Goal: Navigation & Orientation: Find specific page/section

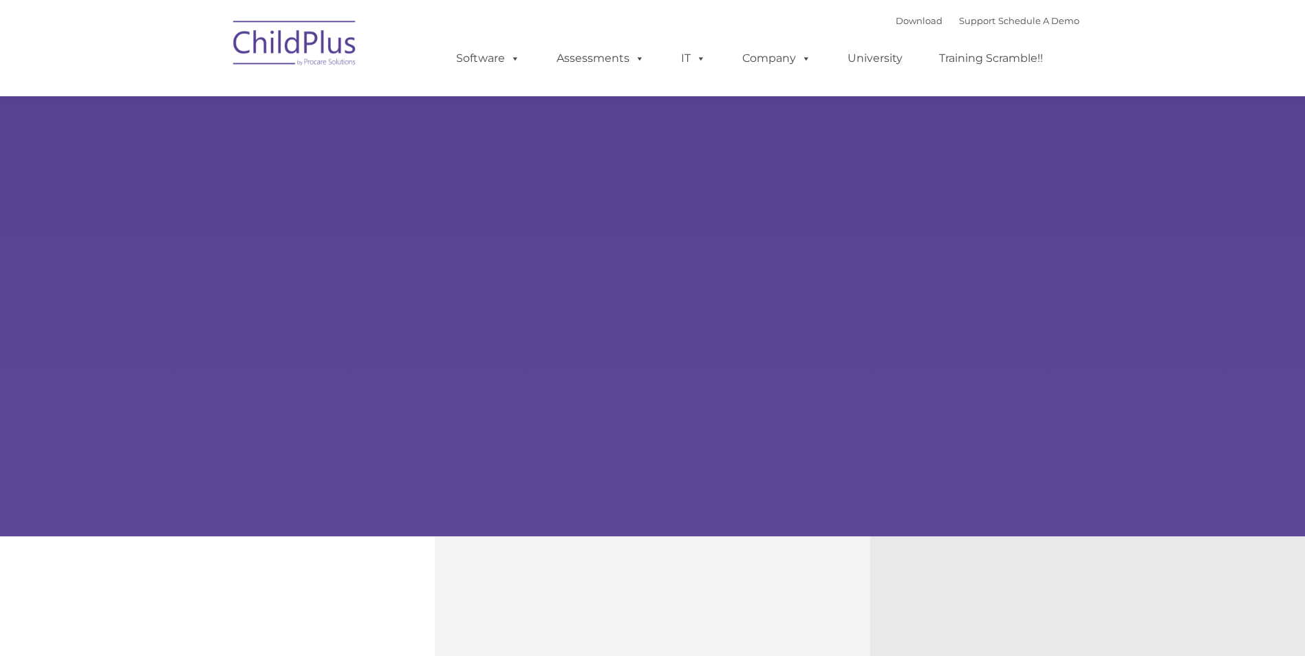
type input ""
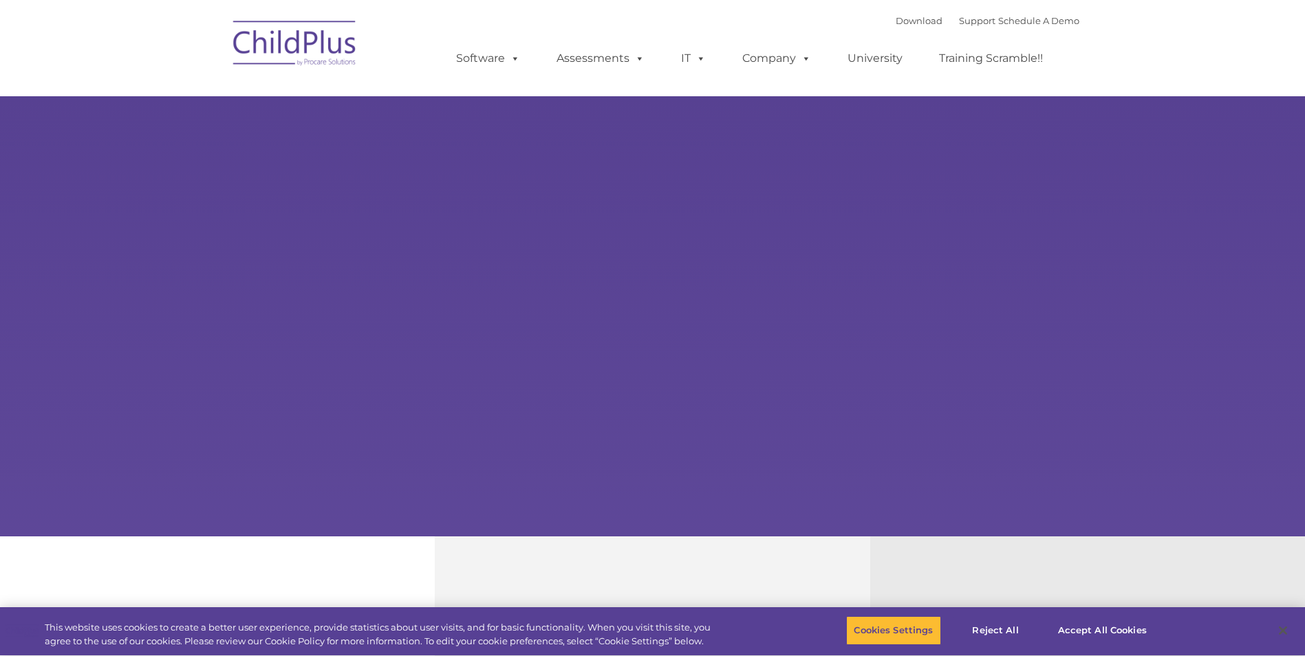
select select "MEDIUM"
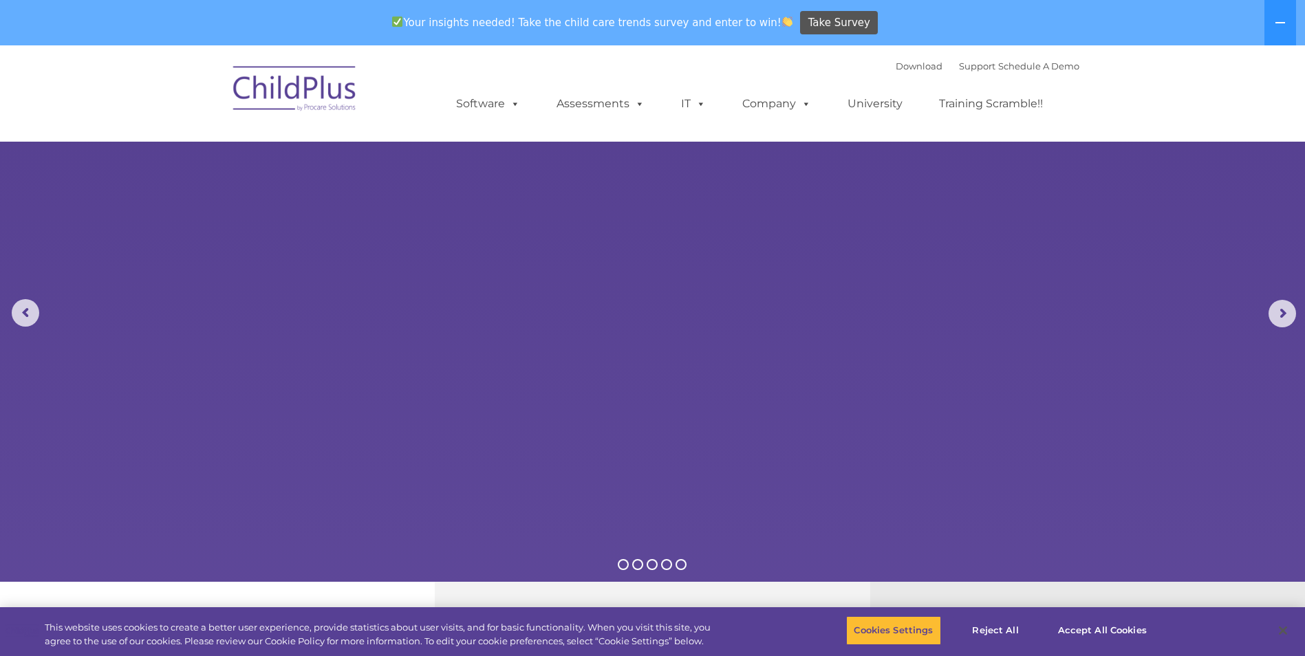
click at [289, 91] on img at bounding box center [295, 90] width 138 height 69
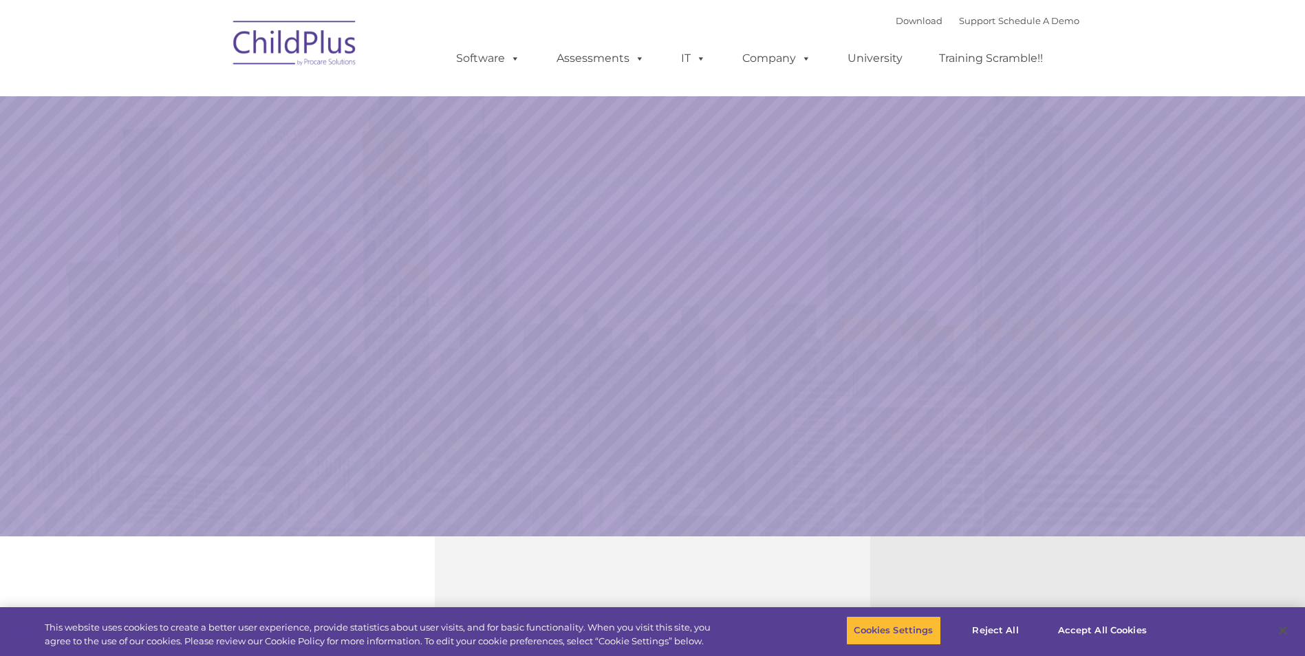
select select "MEDIUM"
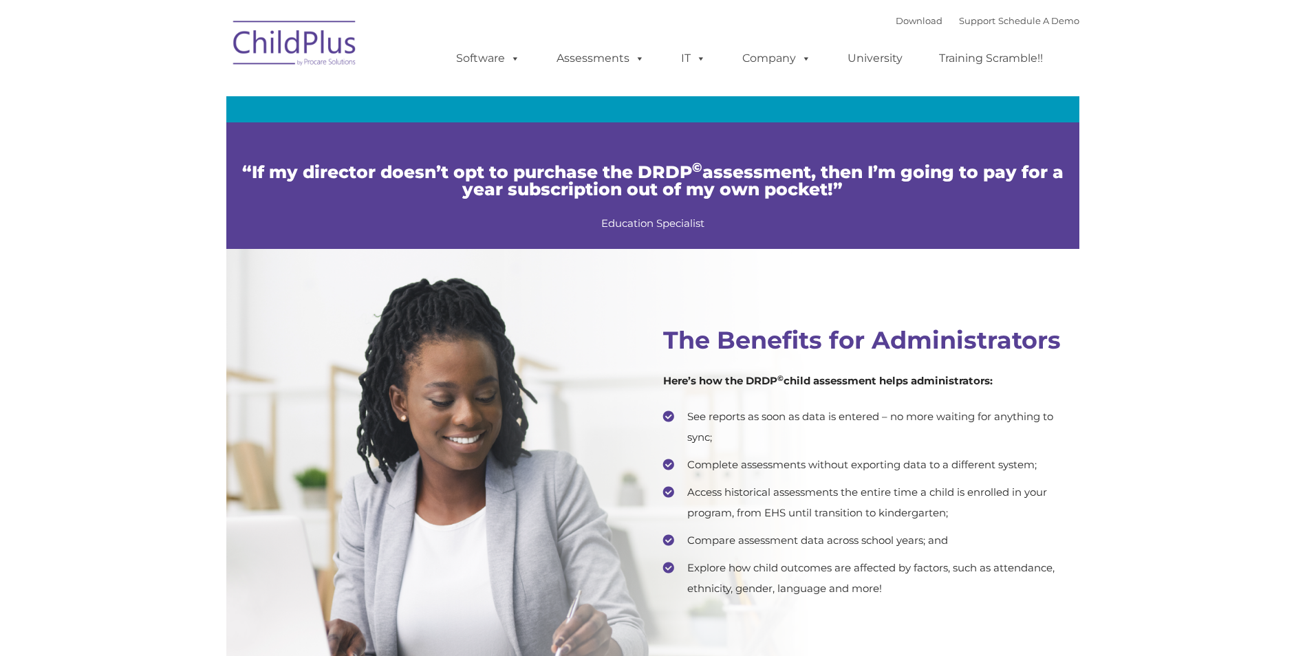
scroll to position [2545, 0]
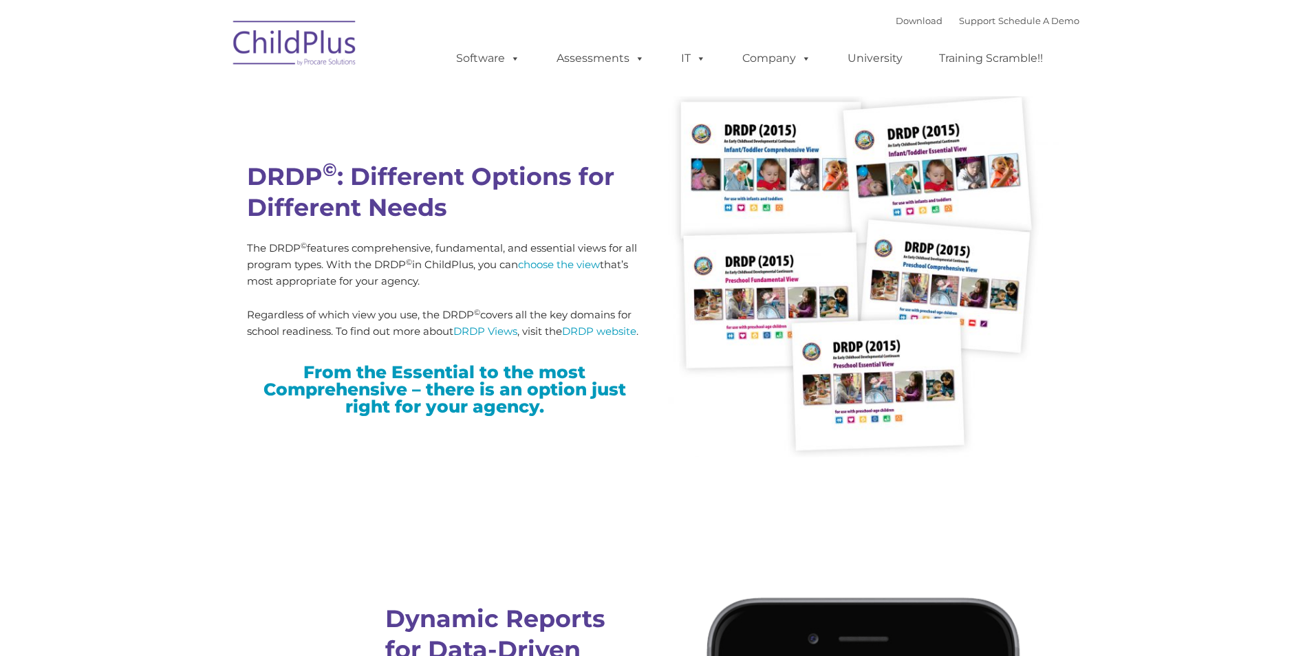
type input ""
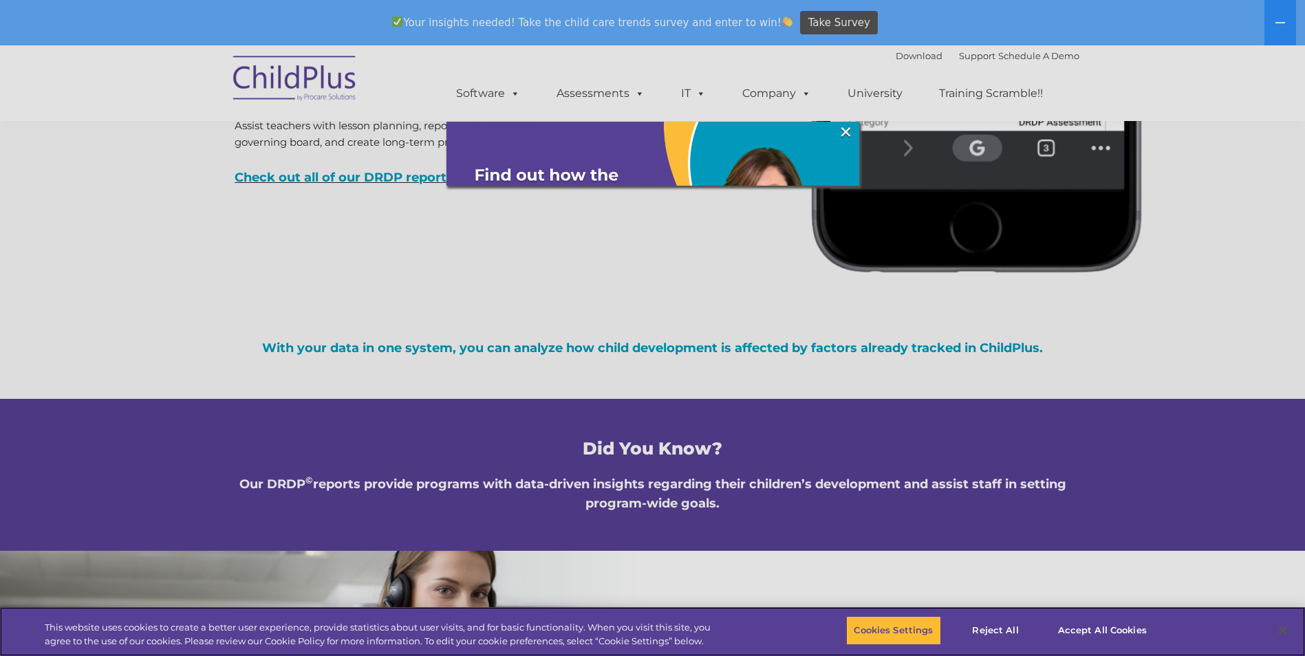
scroll to position [4499, 0]
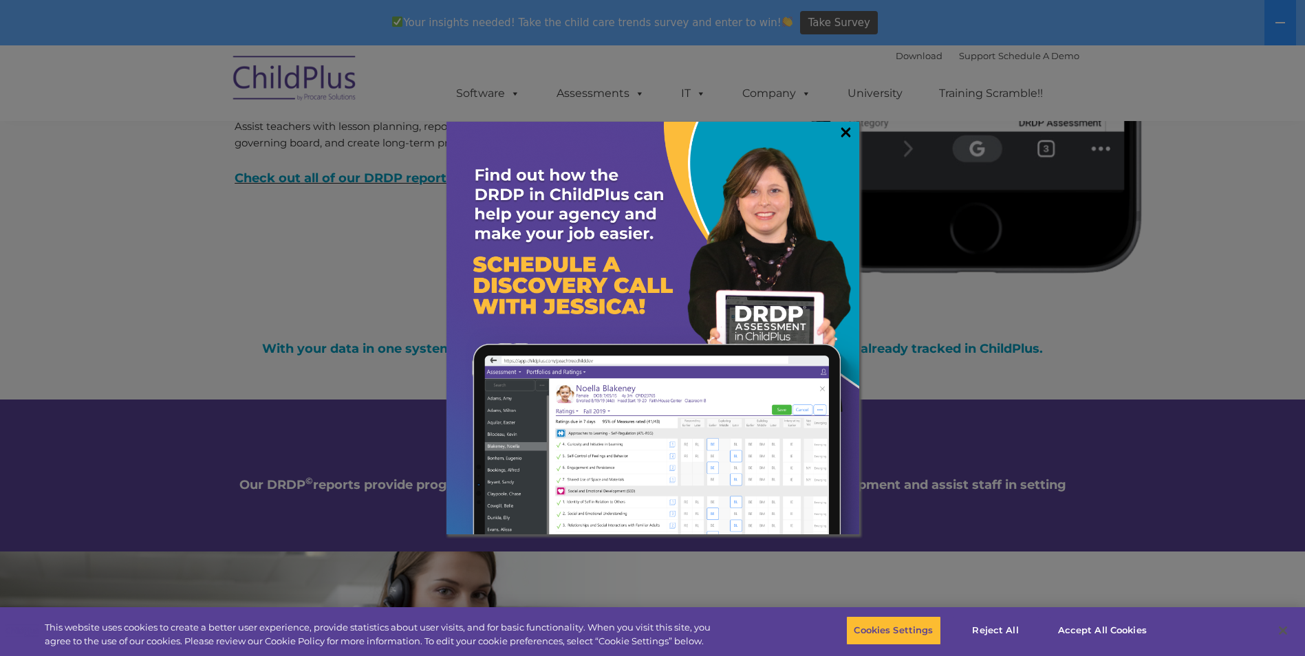
click at [843, 135] on link "×" at bounding box center [846, 132] width 16 height 14
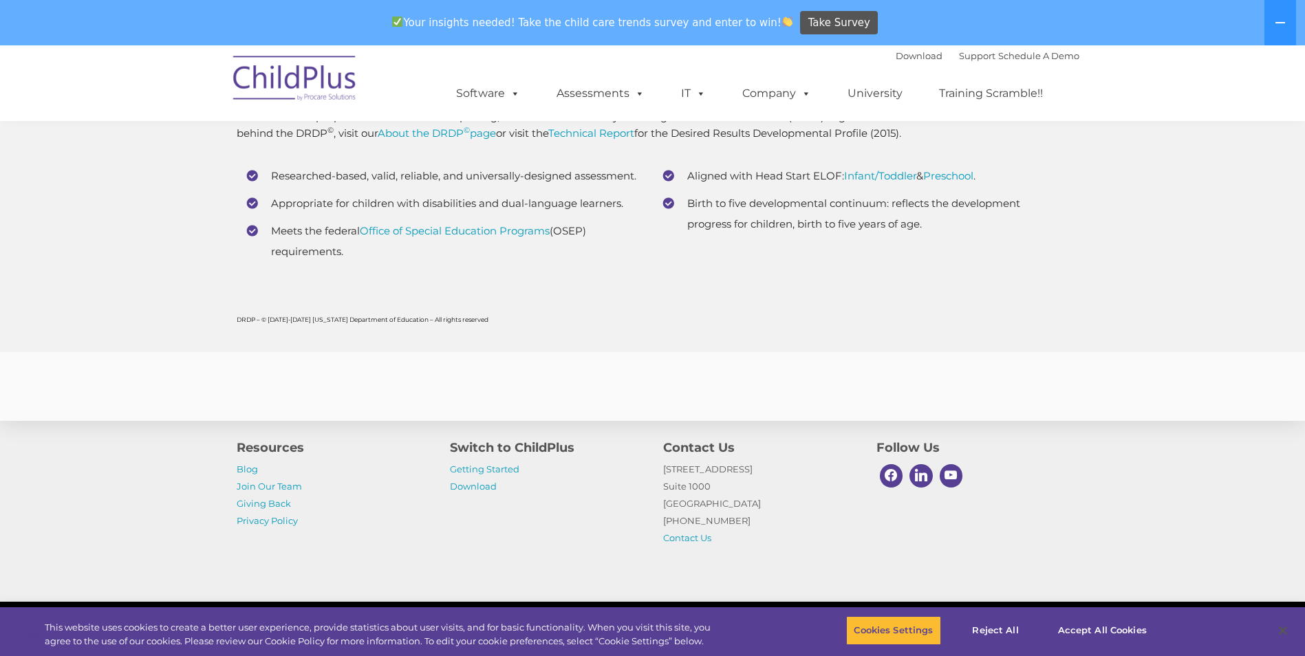
scroll to position [5365, 0]
click at [1081, 629] on button "Accept All Cookies" at bounding box center [1103, 630] width 104 height 29
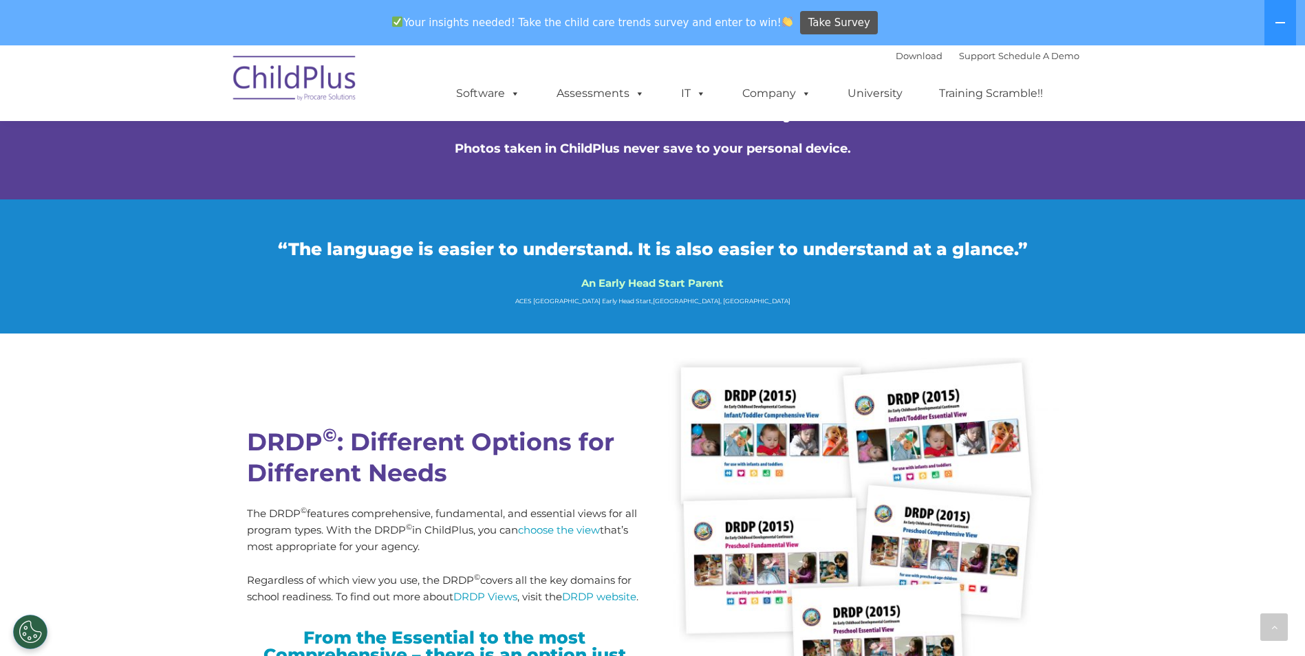
scroll to position [3255, 0]
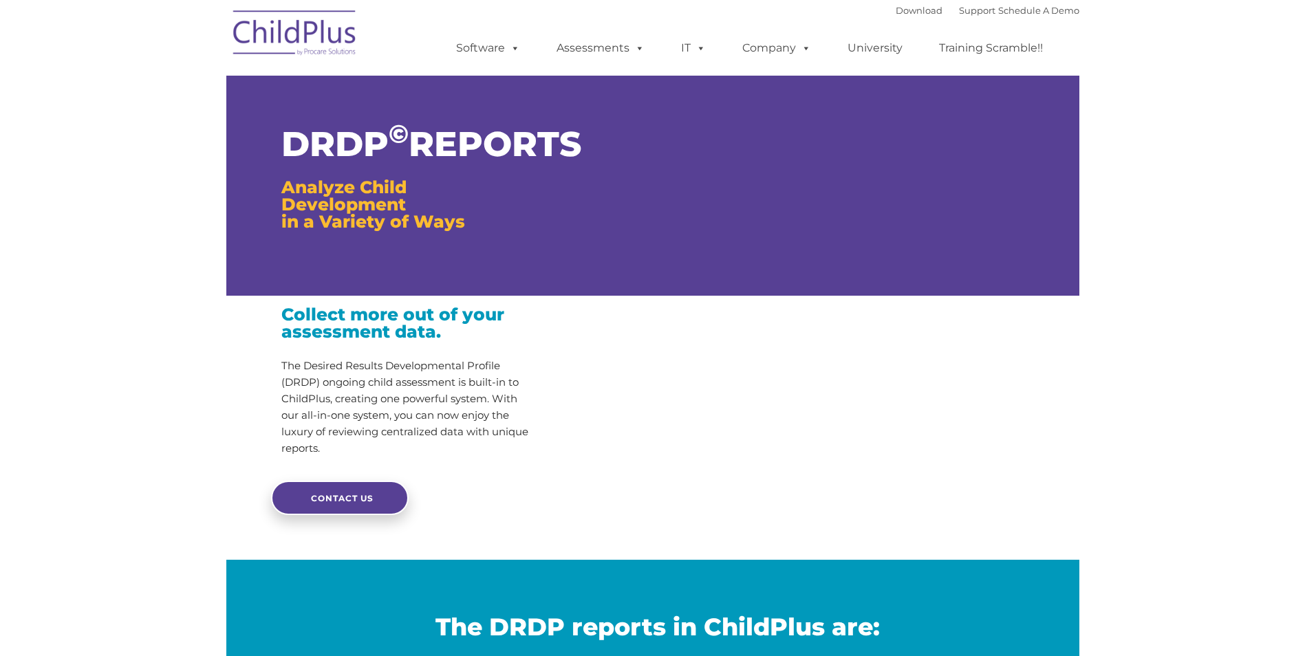
type input ""
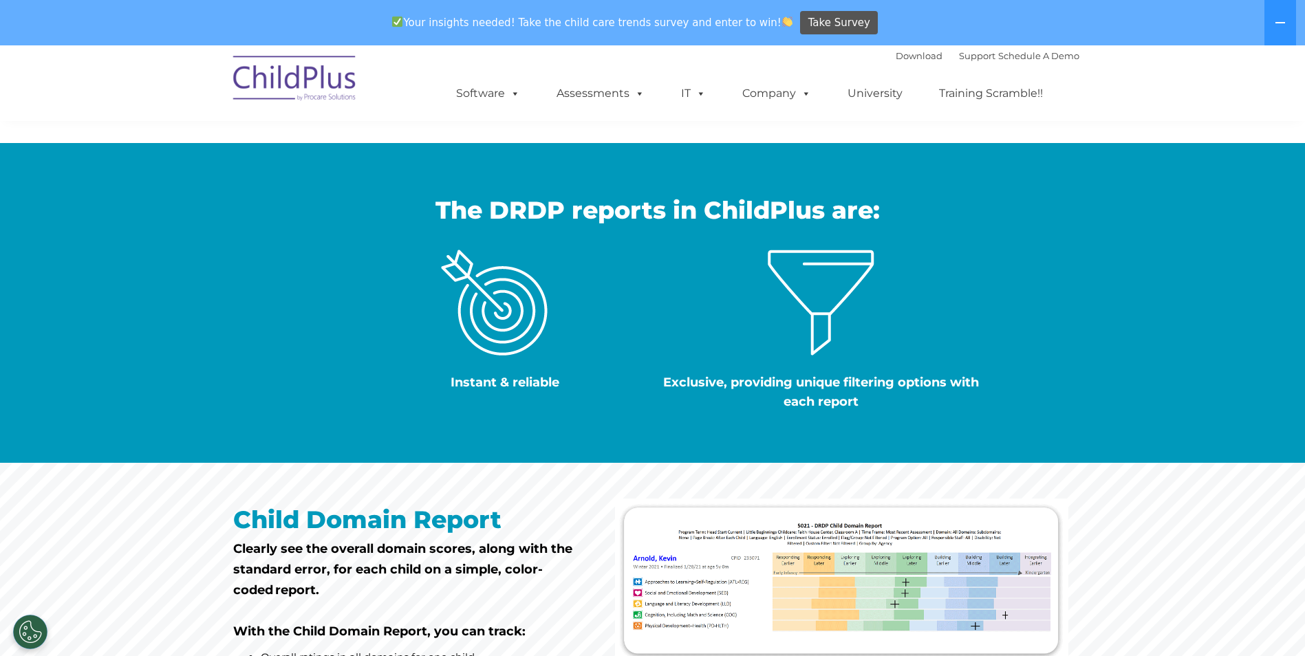
scroll to position [604, 0]
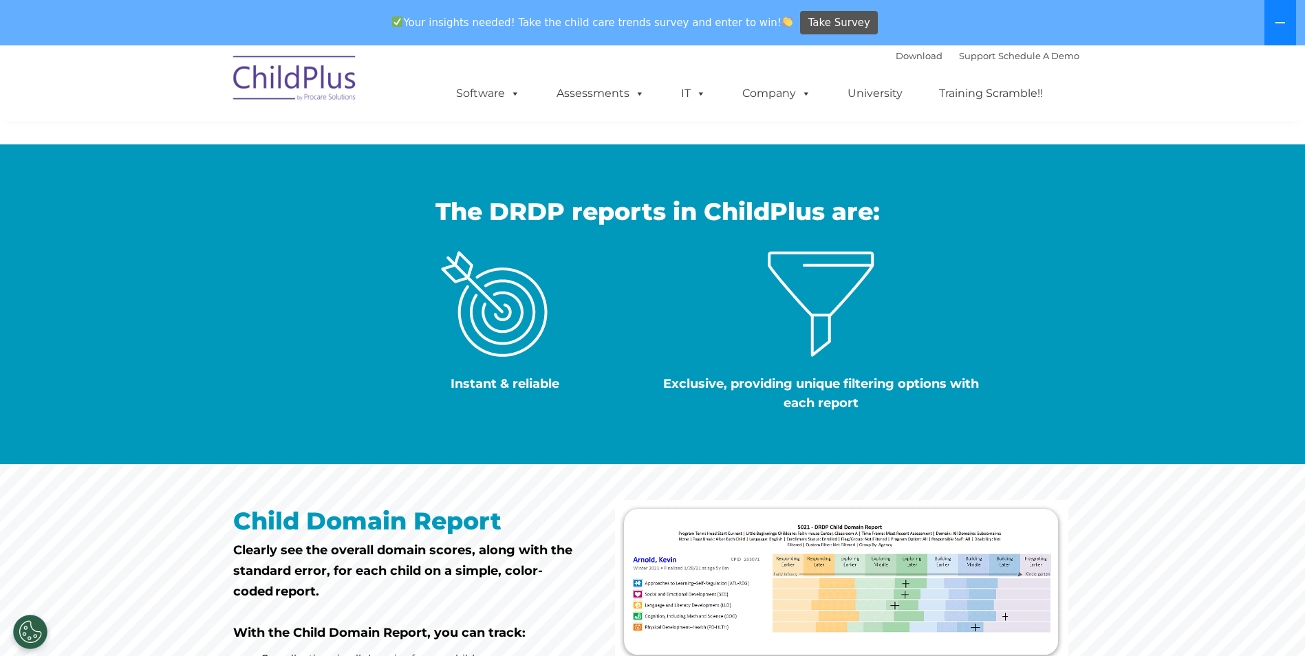
click at [1287, 23] on button at bounding box center [1280, 22] width 32 height 45
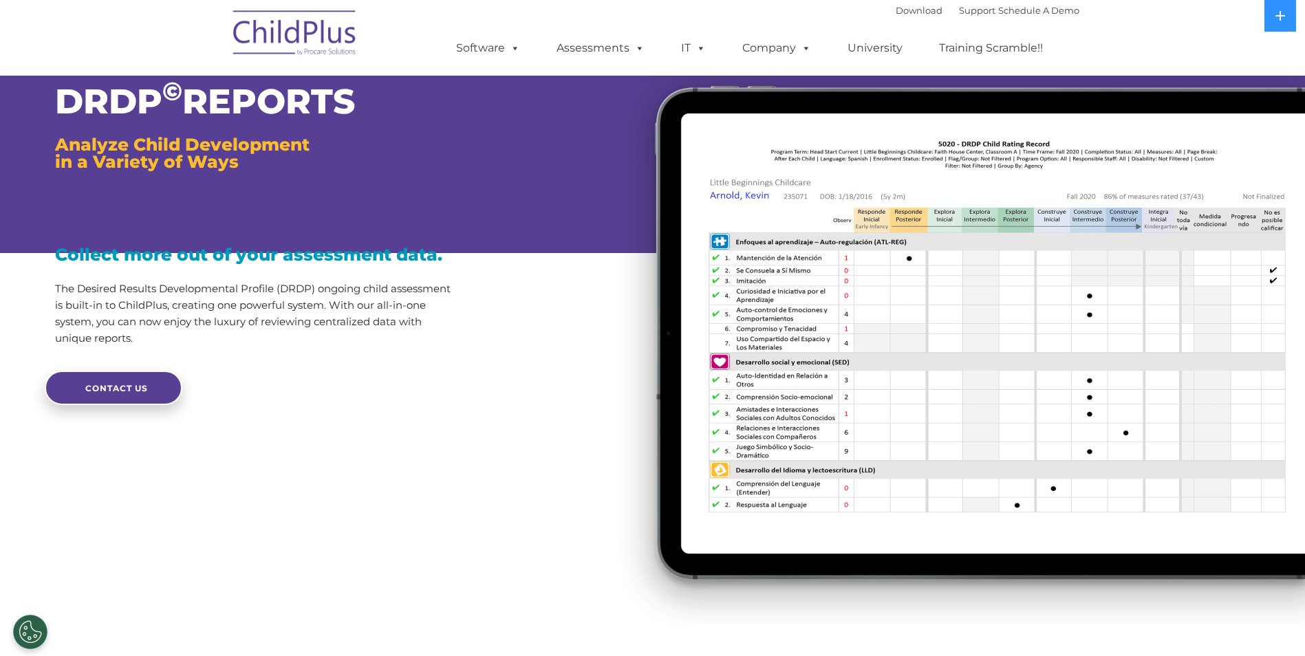
scroll to position [0, 0]
